Goal: Task Accomplishment & Management: Manage account settings

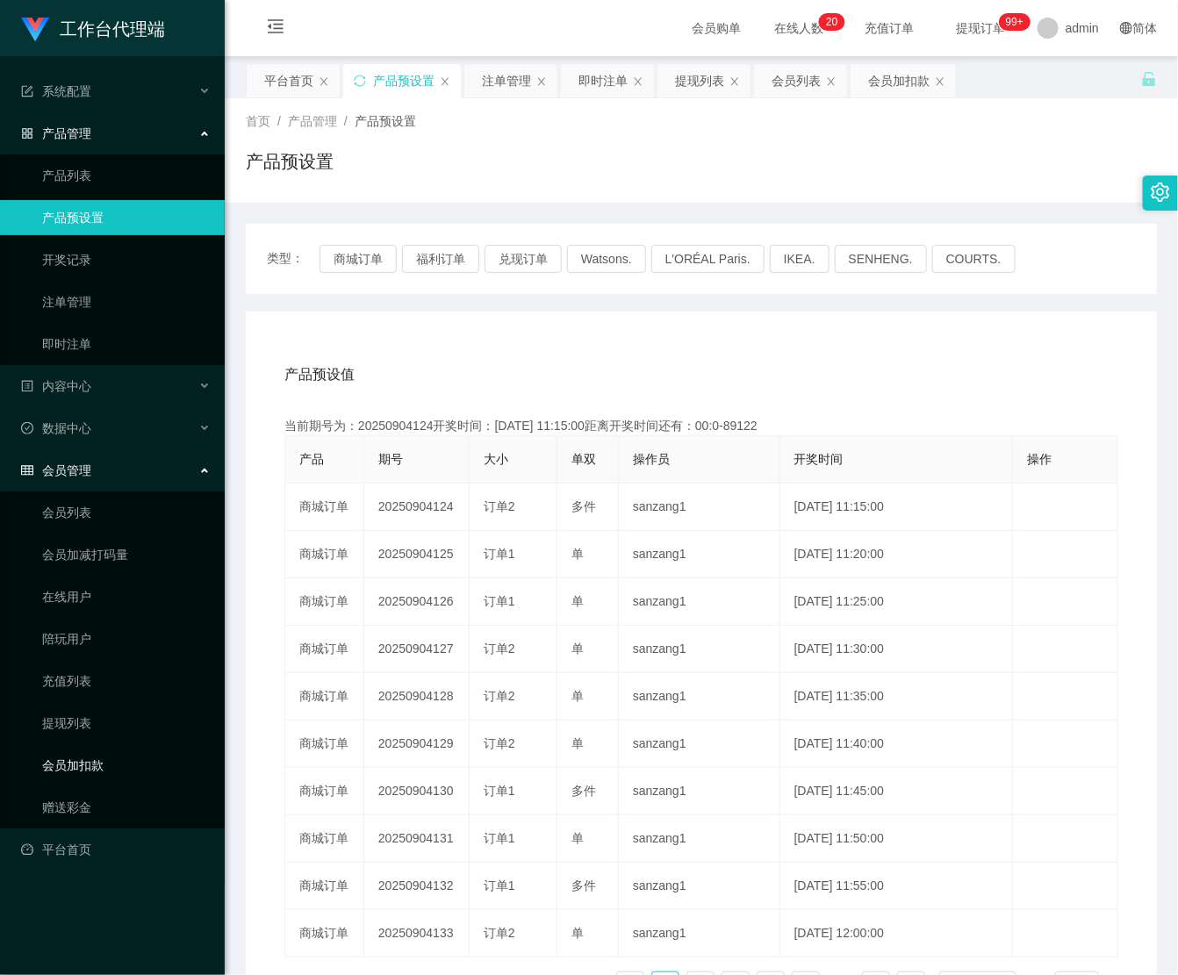
click at [117, 771] on link "会员加扣款" at bounding box center [126, 765] width 169 height 35
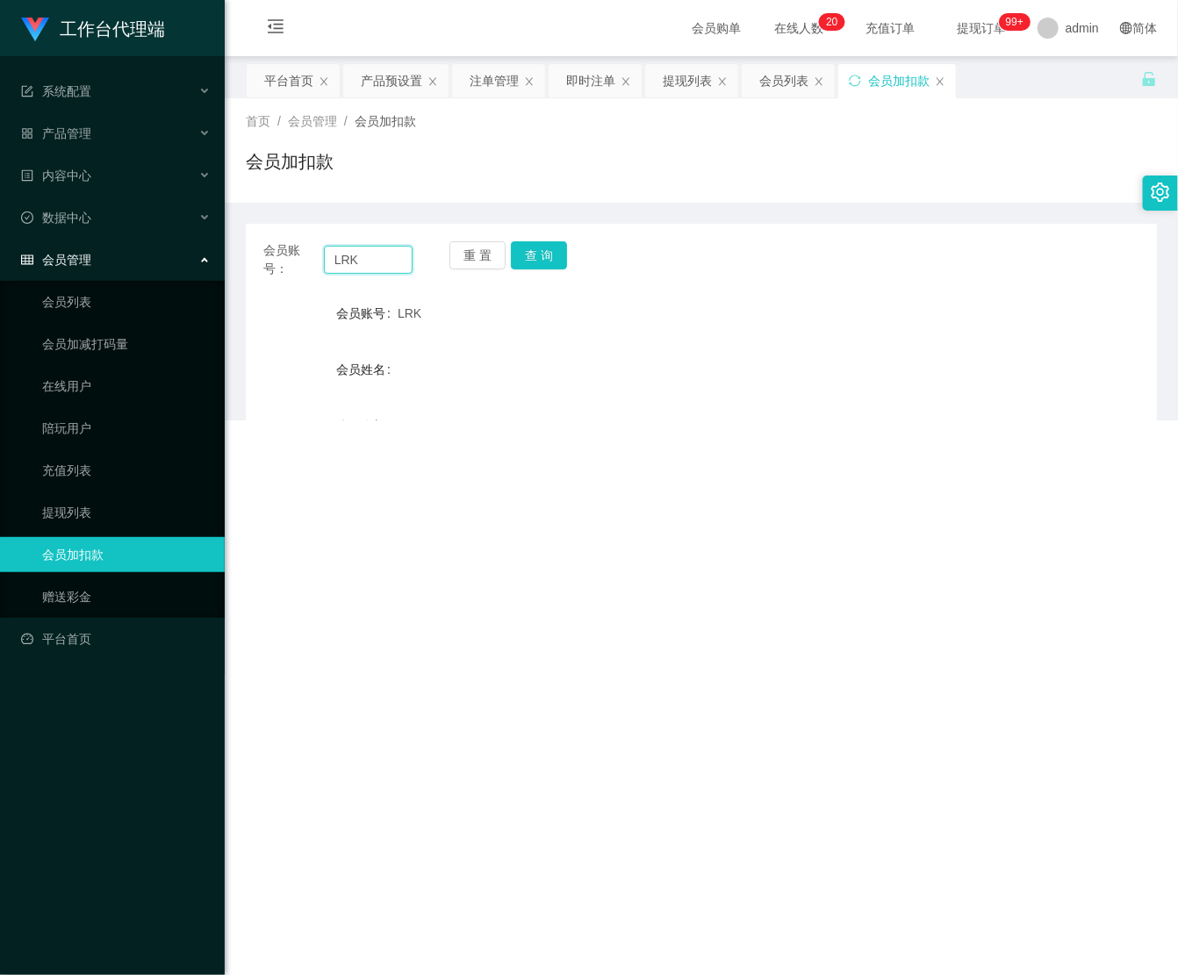
click at [383, 248] on input "LRK" at bounding box center [368, 260] width 89 height 28
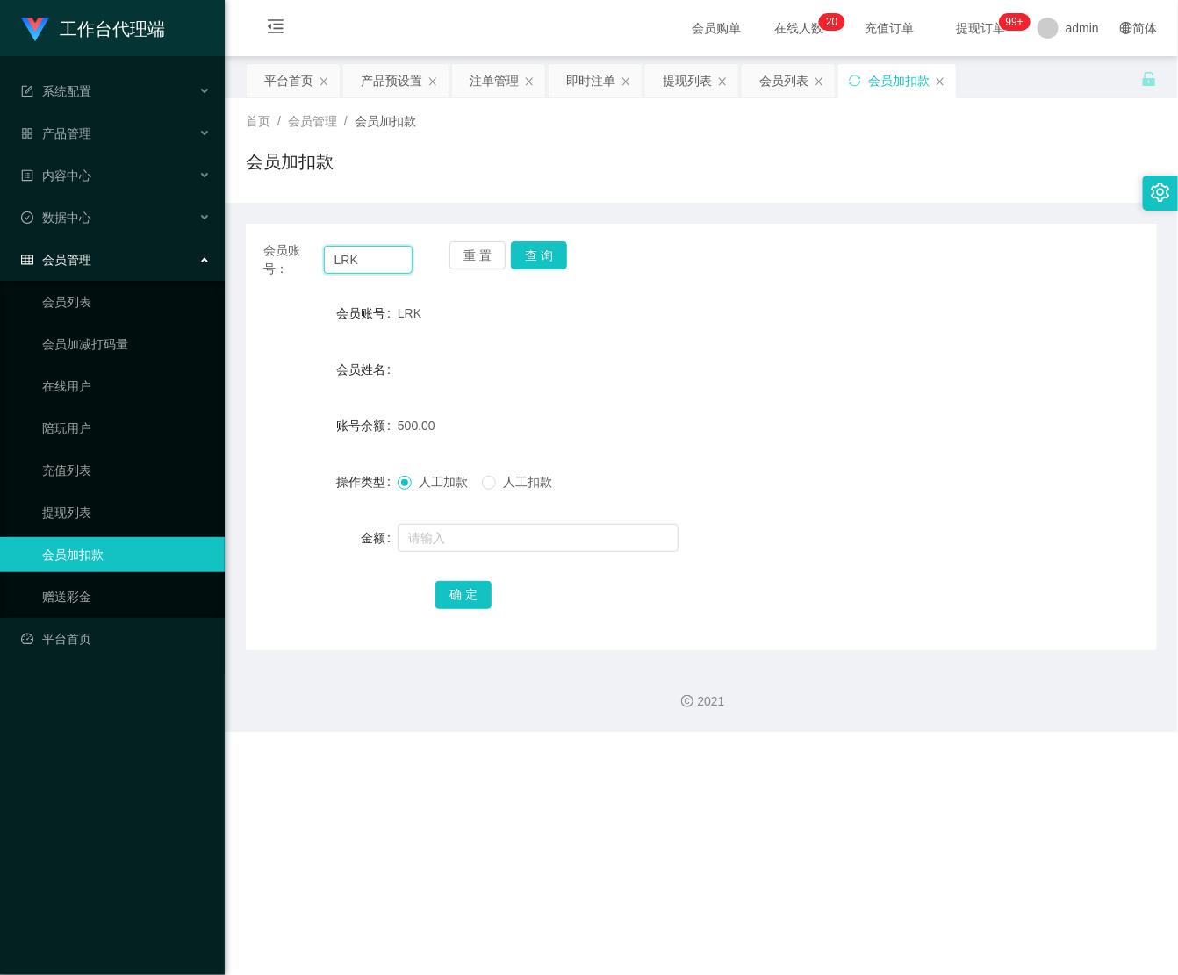
paste input "nuriko9720"
type input "nuriko9720"
click at [533, 253] on button "查 询" at bounding box center [539, 255] width 56 height 28
click at [481, 532] on input "text" at bounding box center [538, 538] width 281 height 28
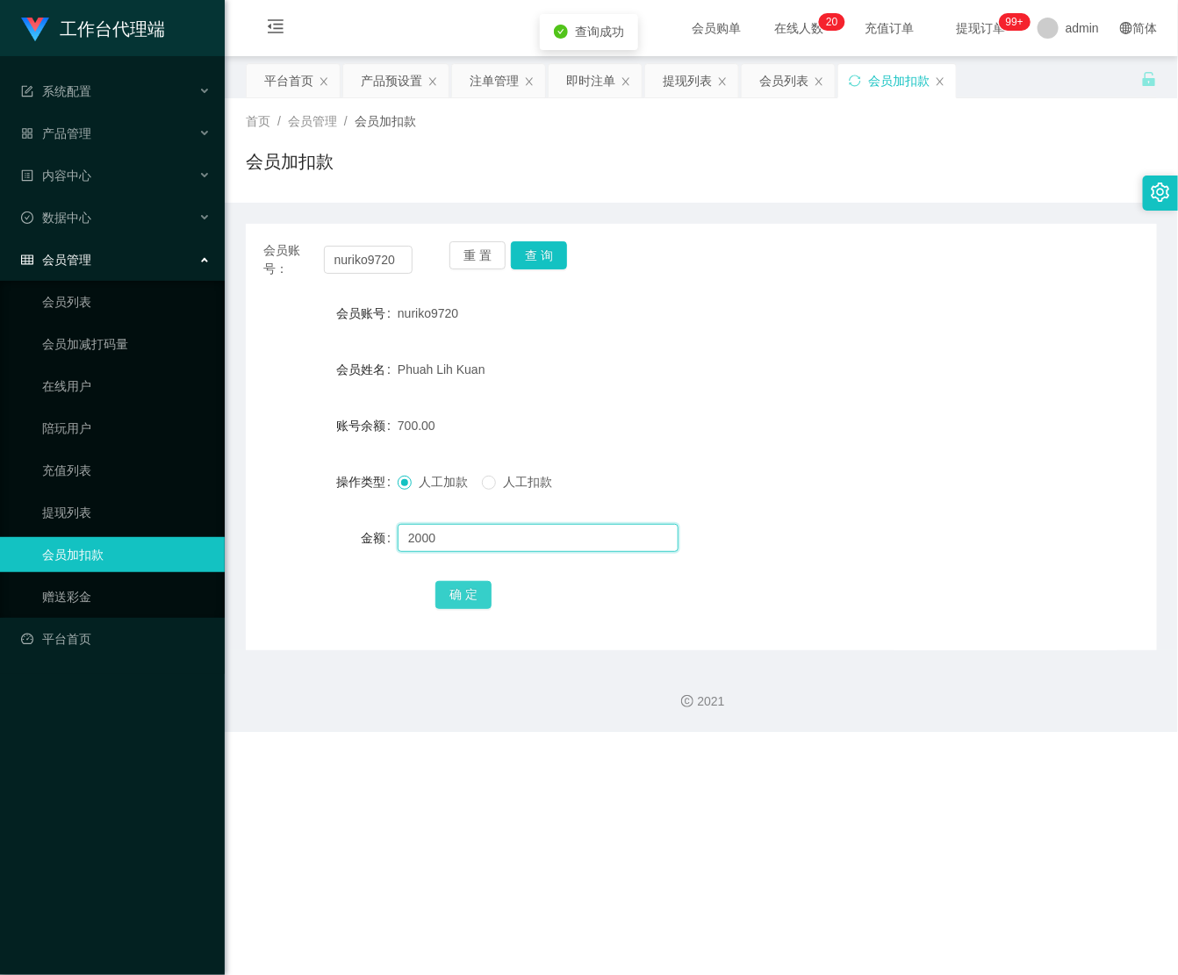
type input "2000"
click at [444, 599] on button "确 定" at bounding box center [463, 595] width 56 height 28
